Goal: Task Accomplishment & Management: Use online tool/utility

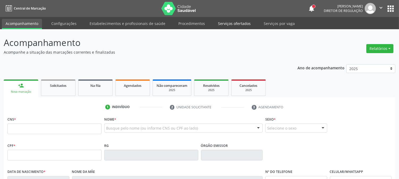
click at [228, 24] on link "Serviços ofertados" at bounding box center [234, 23] width 40 height 9
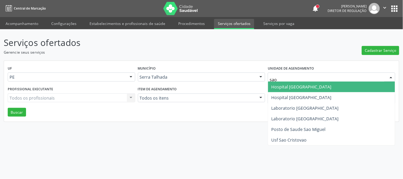
type input "sao f"
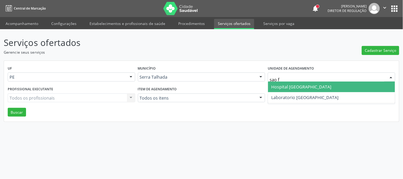
click at [300, 86] on span "Hospital [GEOGRAPHIC_DATA]" at bounding box center [301, 87] width 60 height 6
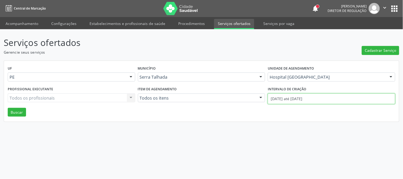
click at [293, 95] on input "[DATE] até [DATE]" at bounding box center [332, 99] width 128 height 11
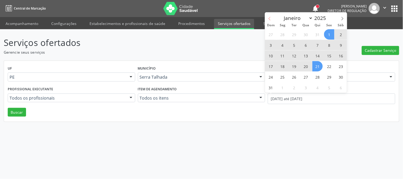
click at [270, 19] on icon at bounding box center [270, 19] width 4 height 4
select select "6"
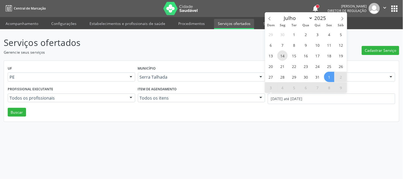
click at [282, 55] on span "14" at bounding box center [282, 55] width 10 height 10
type input "[DATE]"
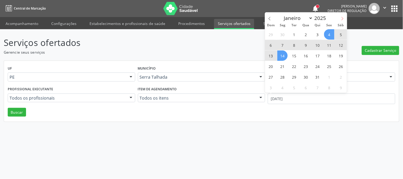
click at [345, 20] on span at bounding box center [342, 16] width 9 height 9
select select "7"
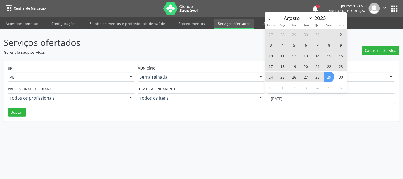
click at [328, 74] on span "29" at bounding box center [329, 77] width 10 height 10
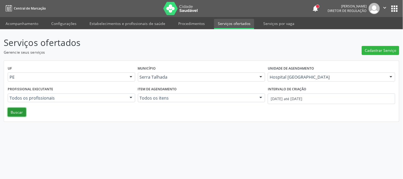
click at [24, 110] on button "Buscar" at bounding box center [17, 112] width 18 height 9
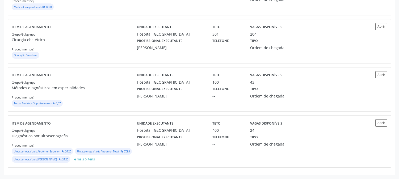
scroll to position [122, 0]
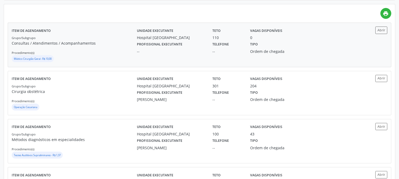
click at [93, 50] on div "Grupo/Subgrupo Consultas / Atendimentos / Acompanhamentos Procedimento(s) Médic…" at bounding box center [74, 49] width 125 height 28
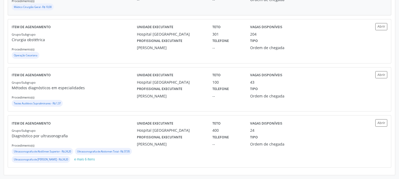
scroll to position [63, 0]
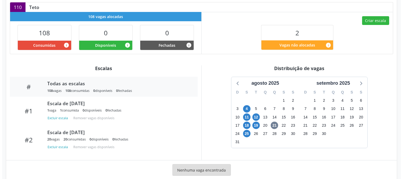
scroll to position [130, 0]
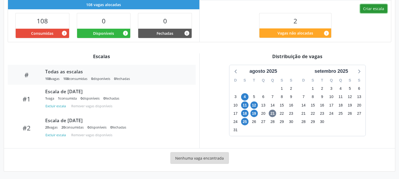
click at [368, 4] on button "Criar escala" at bounding box center [373, 8] width 27 height 9
select select "7"
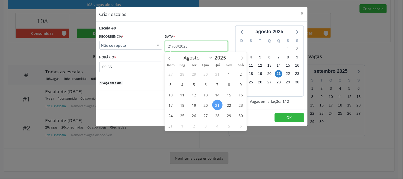
click at [182, 43] on input "21/08/2025" at bounding box center [196, 46] width 63 height 11
click at [218, 105] on span "21" at bounding box center [217, 105] width 10 height 10
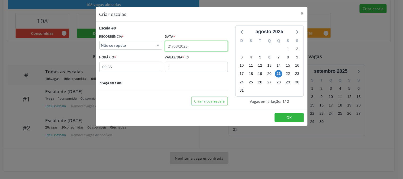
click at [175, 45] on input "21/08/2025" at bounding box center [196, 46] width 63 height 11
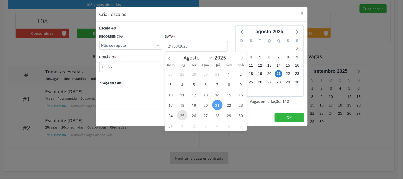
click at [186, 113] on span "25" at bounding box center [182, 115] width 10 height 10
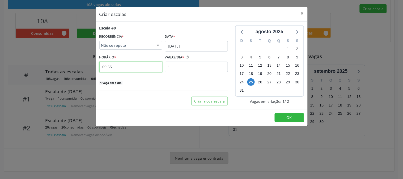
click at [146, 66] on input "09:55" at bounding box center [130, 67] width 63 height 11
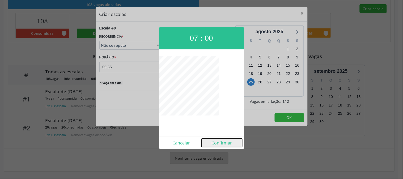
click at [215, 143] on button "Confirmar" at bounding box center [222, 143] width 41 height 9
type input "07:00"
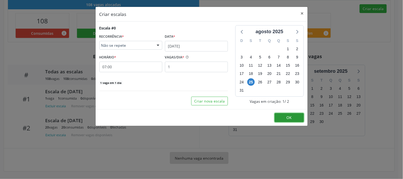
click at [293, 117] on button "OK" at bounding box center [289, 117] width 29 height 9
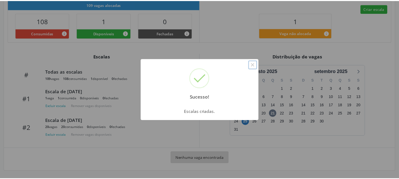
scroll to position [0, 0]
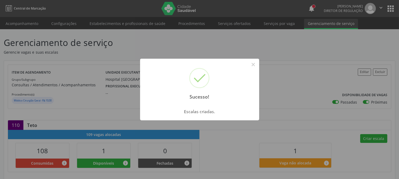
click at [250, 60] on div "Sucesso! ×" at bounding box center [199, 82] width 119 height 46
click at [251, 62] on button "×" at bounding box center [253, 64] width 9 height 9
